Goal: Download file/media

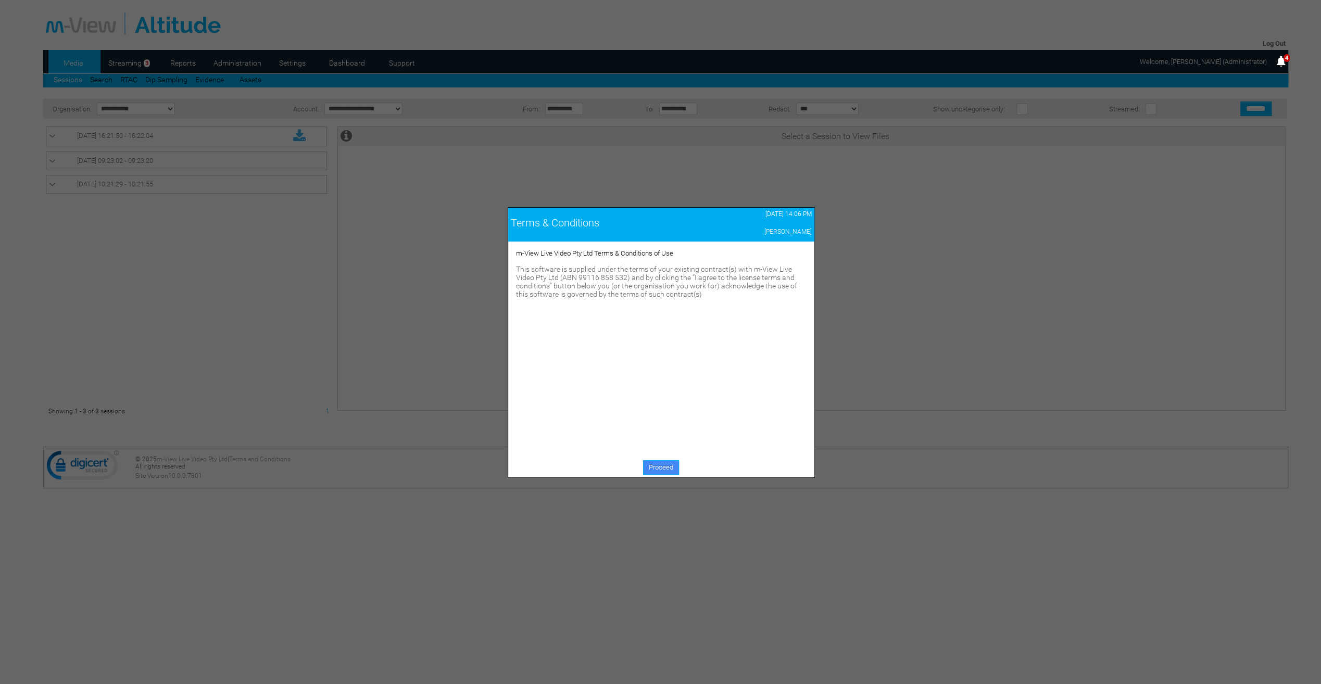
click at [671, 474] on link "Proceed" at bounding box center [661, 467] width 36 height 15
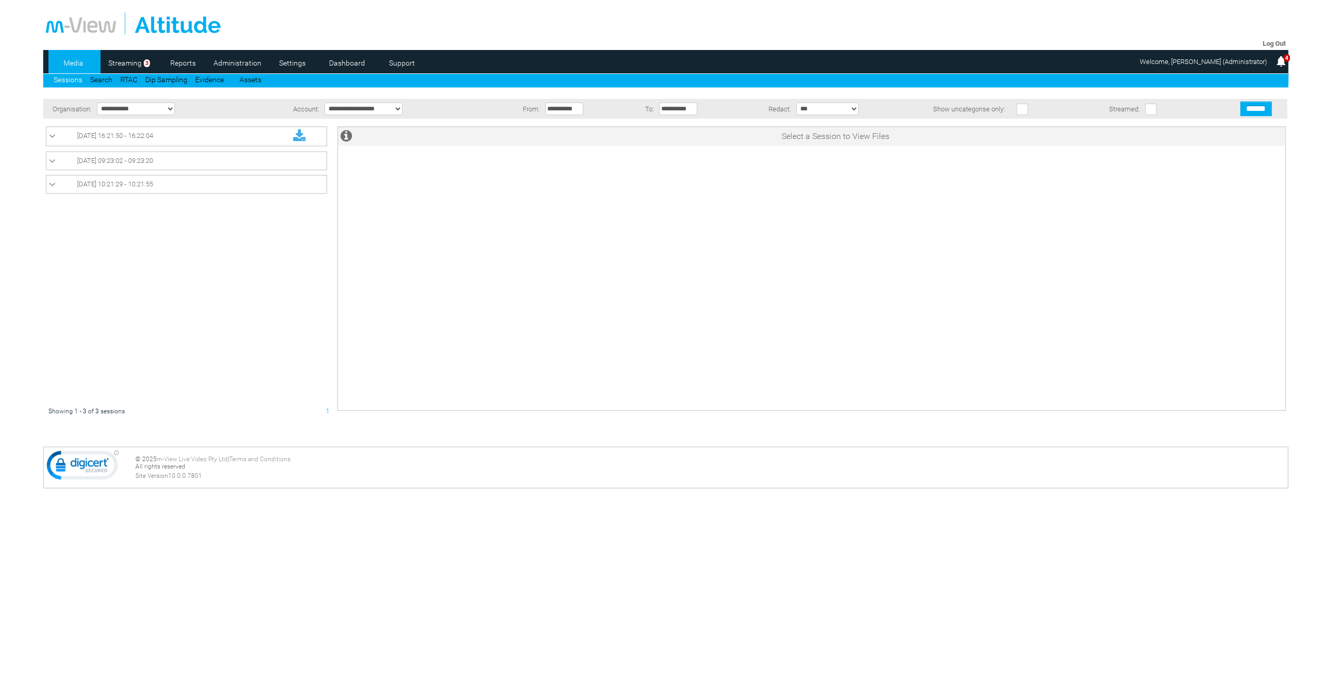
click at [97, 161] on span "12/09/2025 09:23:02 - 09:23:20" at bounding box center [115, 161] width 76 height 8
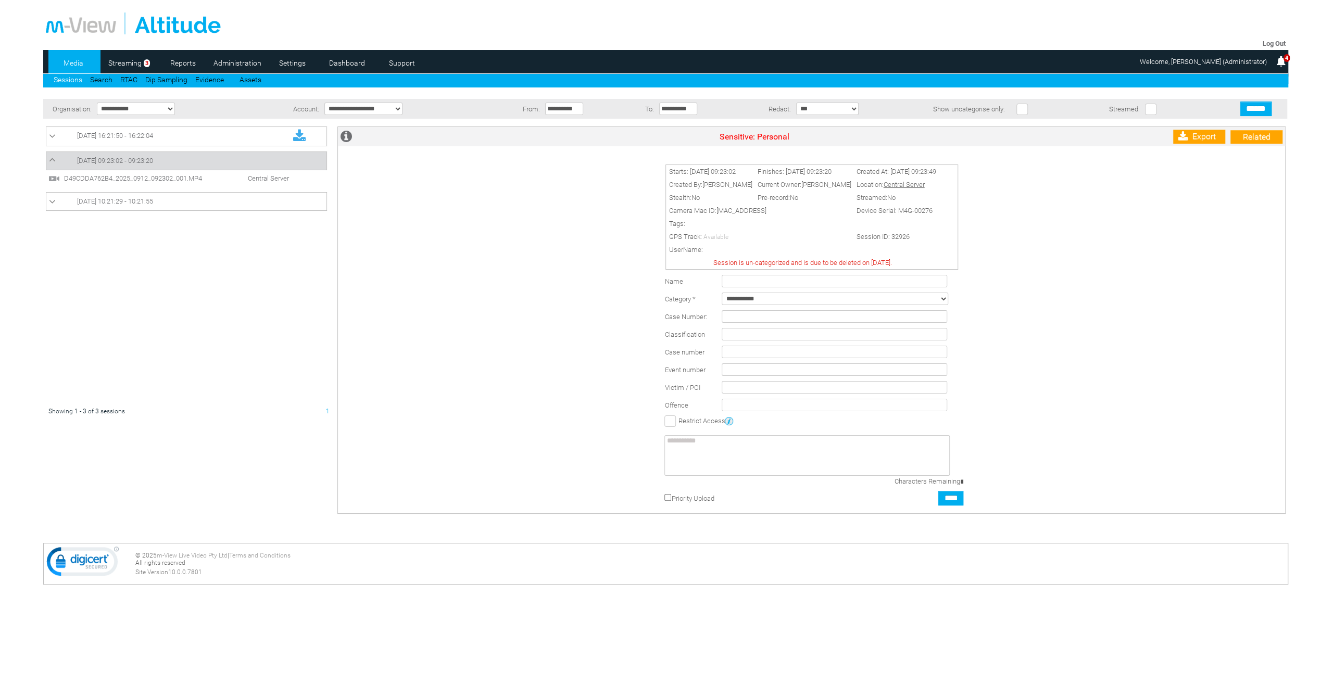
click at [120, 177] on span "D49CDDA762B4_2025_0912_092302_001.MP4" at bounding box center [140, 178] width 159 height 8
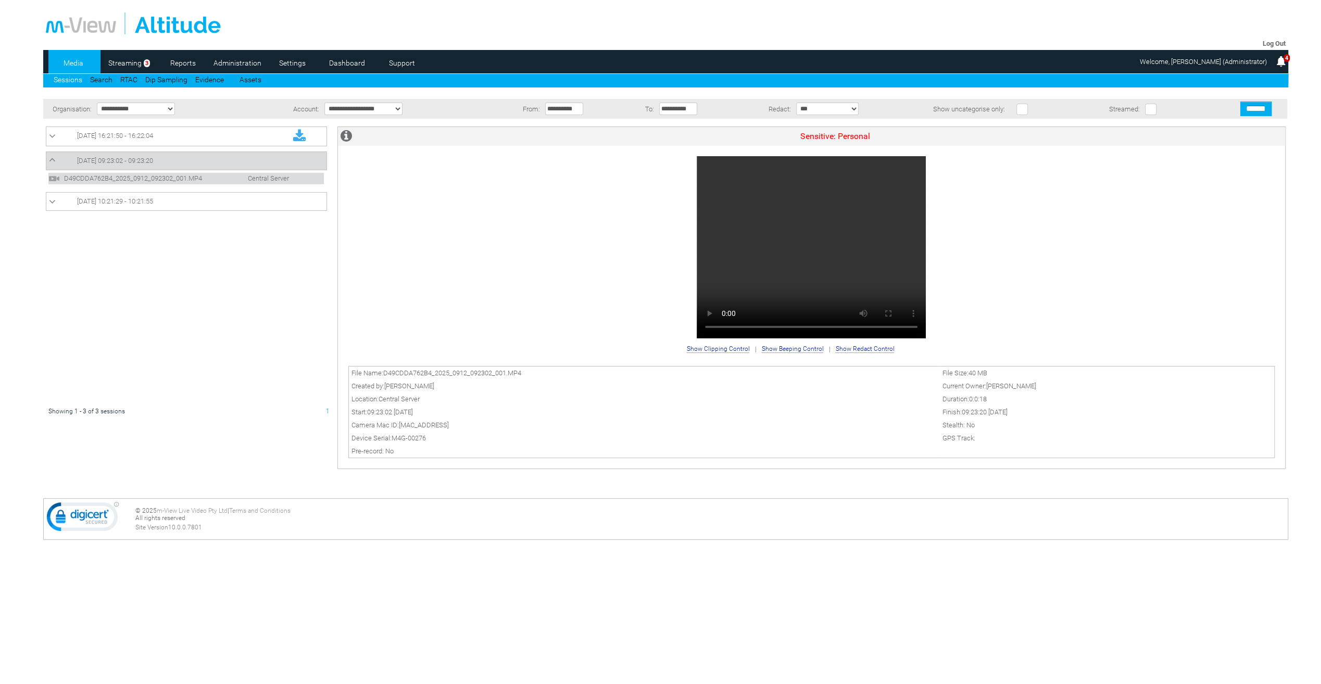
click at [95, 160] on span "12/09/2025 09:23:02 - 09:23:20" at bounding box center [115, 161] width 76 height 8
